Goal: Task Accomplishment & Management: Complete application form

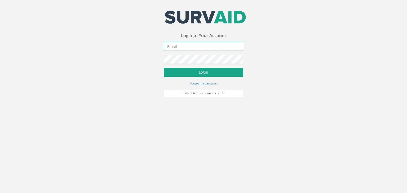
type input "[PERSON_NAME][EMAIL_ADDRESS][PERSON_NAME][DOMAIN_NAME]"
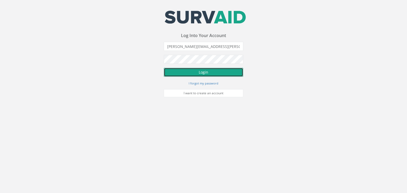
click at [200, 72] on button "Login" at bounding box center [204, 72] width 80 height 9
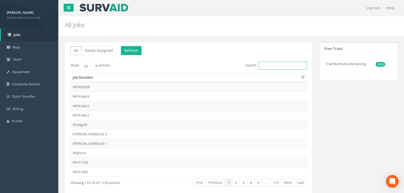
click at [295, 65] on input "Search:" at bounding box center [282, 66] width 49 height 8
paste input "25JB142635"
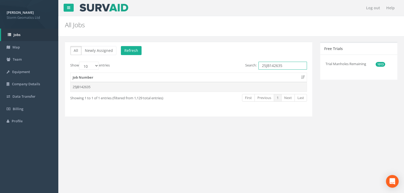
type input "25JB142635"
click at [83, 87] on td "25JB142635" at bounding box center [189, 87] width 236 height 10
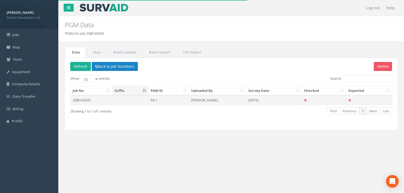
click at [207, 100] on td "[PERSON_NAME]" at bounding box center [217, 100] width 57 height 10
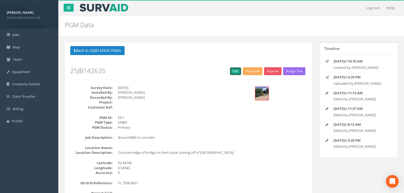
click at [231, 72] on link "Edit" at bounding box center [235, 71] width 11 height 8
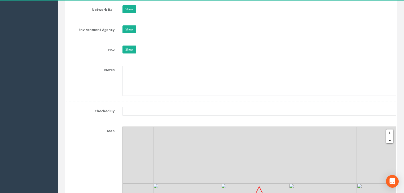
scroll to position [488, 0]
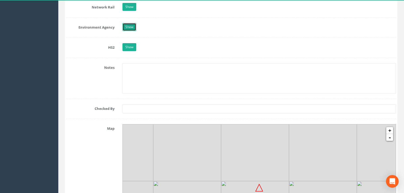
click at [134, 24] on link "Show" at bounding box center [129, 27] width 14 height 8
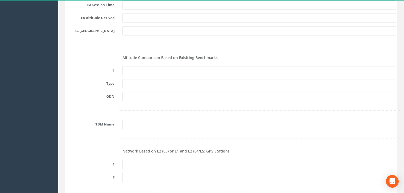
scroll to position [551, 0]
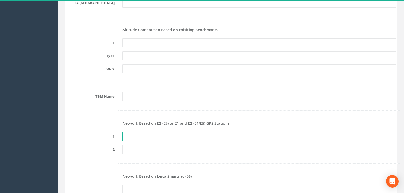
click at [137, 134] on input "text" at bounding box center [259, 136] width 274 height 9
paste input "PRS795995255913"
type input "PRS795995255913"
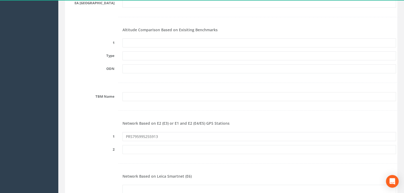
click at [274, 103] on form "Cancel Save Delete Job Number 25JB142635 Job Number Suffix Survey Date [DATE] I…" at bounding box center [231, 109] width 330 height 1191
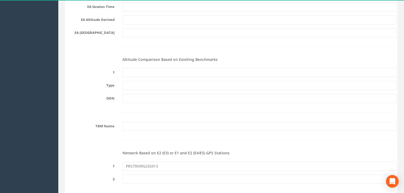
scroll to position [488, 0]
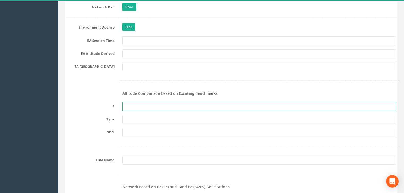
click at [145, 108] on input "text" at bounding box center [259, 106] width 274 height 9
type input "None Recovered"
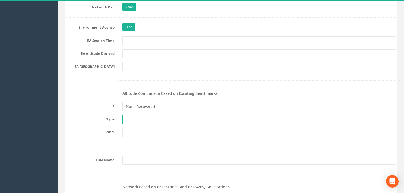
click at [138, 123] on input "text" at bounding box center [259, 119] width 274 height 9
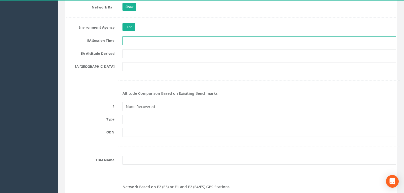
click at [134, 40] on input "text" at bounding box center [259, 40] width 274 height 9
type input "2 x 3 minutes"
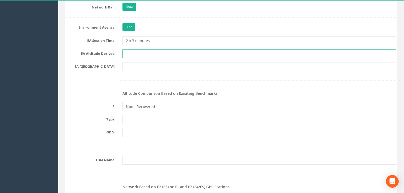
click at [136, 53] on input "text" at bounding box center [259, 53] width 274 height 9
type input "Best fit Levelling"
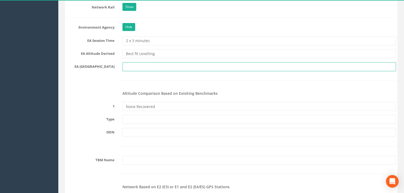
click at [133, 67] on input "text" at bounding box center [259, 66] width 274 height 9
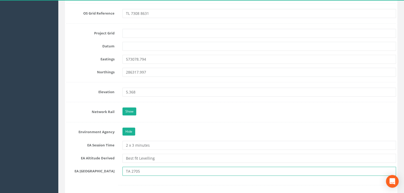
scroll to position [382, 0]
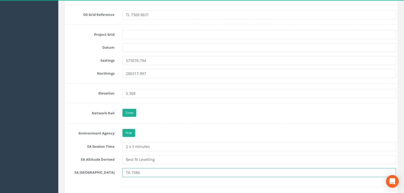
type input "TA 7386"
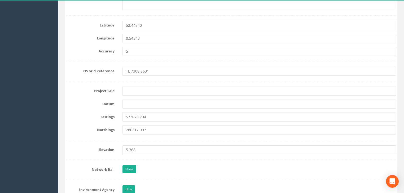
scroll to position [318, 0]
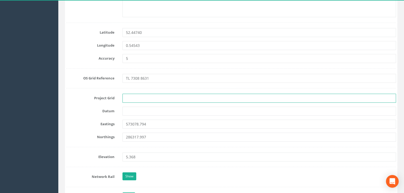
click at [140, 100] on input "text" at bounding box center [259, 98] width 274 height 9
type input "OS"
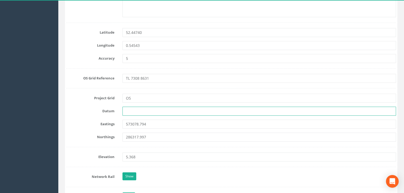
click at [130, 110] on input "text" at bounding box center [259, 111] width 274 height 9
type input "OS Newlyn"
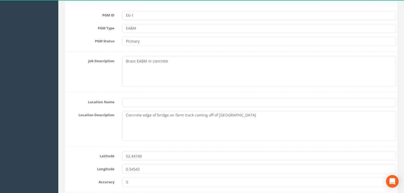
scroll to position [191, 0]
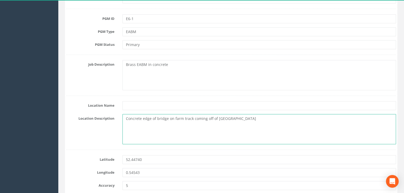
click at [153, 122] on textarea "Concrete edge of bridge on farm track coming off of [GEOGRAPHIC_DATA]" at bounding box center [259, 129] width 274 height 30
drag, startPoint x: 252, startPoint y: 122, endPoint x: 117, endPoint y: 124, distance: 135.7
click at [117, 124] on div "Location Description Concrete edge of bridge on farm track coming off of [GEOGR…" at bounding box center [231, 129] width 338 height 30
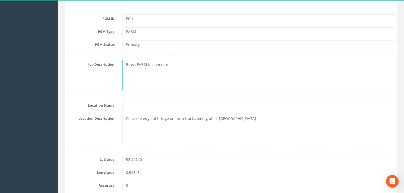
drag, startPoint x: 141, startPoint y: 67, endPoint x: 120, endPoint y: 66, distance: 21.2
click at [120, 66] on div "Brass EABM in concrete" at bounding box center [260, 75] width 282 height 30
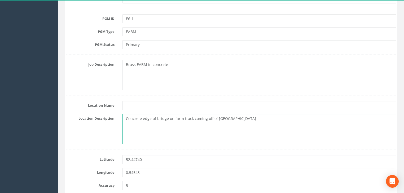
click at [144, 129] on textarea "Concrete edge of bridge on farm track coming off of [GEOGRAPHIC_DATA]" at bounding box center [259, 129] width 274 height 30
click at [214, 132] on textarea "Concrete edge of bridge on farm track coming off of [GEOGRAPHIC_DATA]" at bounding box center [259, 129] width 274 height 30
click at [154, 126] on textarea "Concrete edge of bridge on farm track coming off of [GEOGRAPHIC_DATA]" at bounding box center [259, 129] width 274 height 30
drag, startPoint x: 168, startPoint y: 120, endPoint x: 108, endPoint y: 123, distance: 59.5
click at [108, 123] on div "Location Description Concrete edge of bridge on farm track coming off of [GEOGR…" at bounding box center [231, 129] width 338 height 30
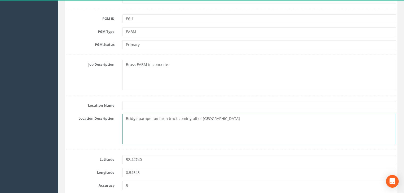
click at [204, 134] on textarea "Bridge parapet on farm track coming off of [GEOGRAPHIC_DATA]" at bounding box center [259, 129] width 274 height 30
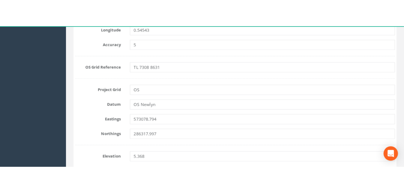
scroll to position [361, 0]
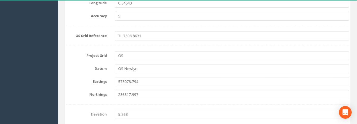
type textarea "Bridge parapet on farm track coming off of [GEOGRAPHIC_DATA]"
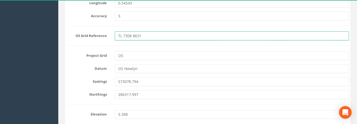
click at [129, 37] on input "TL 7308 8631" at bounding box center [232, 36] width 234 height 9
type input "TL 7307 8631"
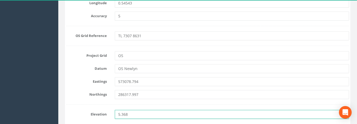
drag, startPoint x: 130, startPoint y: 115, endPoint x: 125, endPoint y: 113, distance: 4.7
click at [125, 113] on input "5.368" at bounding box center [232, 114] width 234 height 9
click at [147, 114] on input "5.364" at bounding box center [232, 114] width 234 height 9
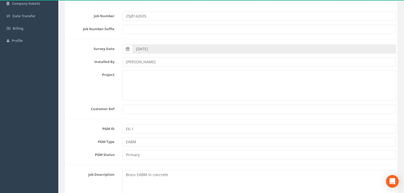
scroll to position [21, 0]
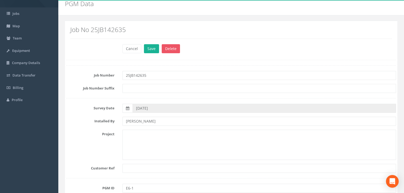
type input "5.364"
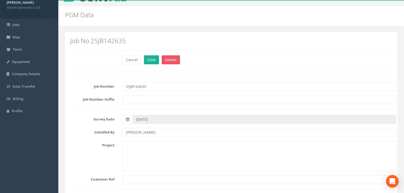
scroll to position [0, 0]
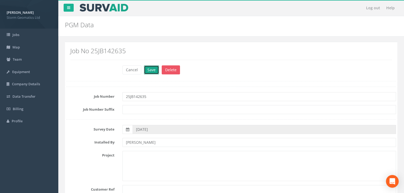
click at [155, 72] on button "Save" at bounding box center [151, 69] width 15 height 9
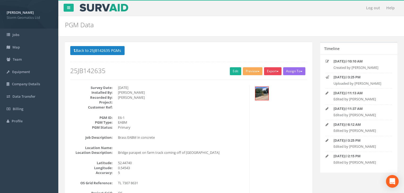
click at [273, 74] on button "Export" at bounding box center [272, 71] width 17 height 8
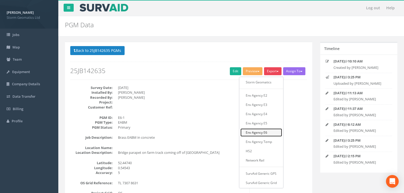
click at [262, 133] on link "Env Agency E6" at bounding box center [261, 133] width 42 height 8
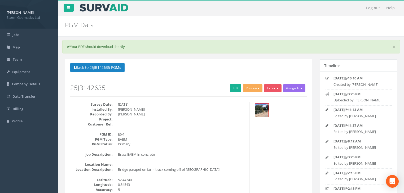
click at [183, 30] on div "PGM Data PGMs for Job 25JB142635" at bounding box center [203, 23] width 284 height 15
